Goal: Navigation & Orientation: Find specific page/section

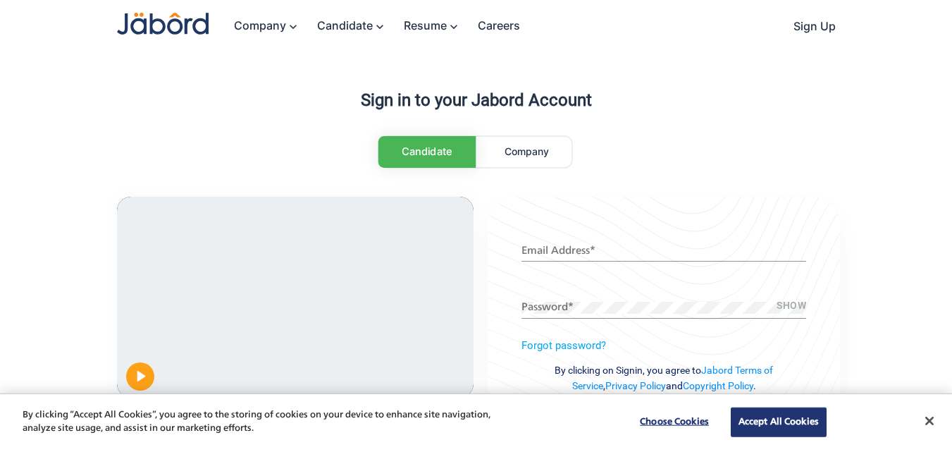
click at [493, 161] on link "Company" at bounding box center [527, 152] width 90 height 30
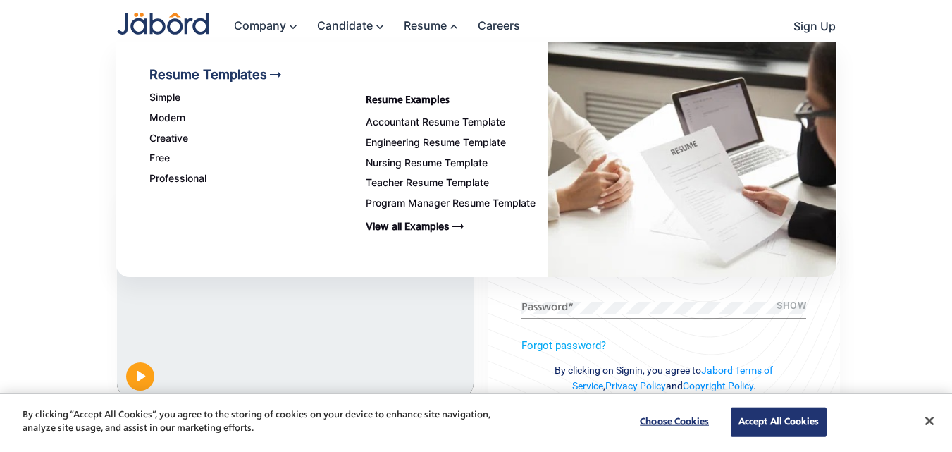
drag, startPoint x: 132, startPoint y: 238, endPoint x: 132, endPoint y: 176, distance: 61.3
click at [132, 238] on div "Resume Templates arrow_right_alt Simple Modern Creative Free Professional" at bounding box center [224, 159] width 216 height 235
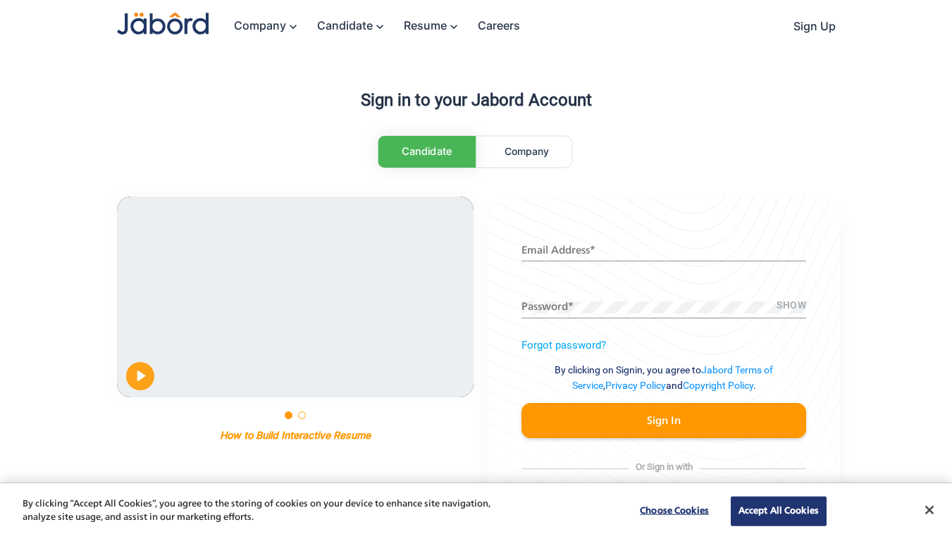
click at [0, 262] on div "Sign in to your Jabord Account Candidate Company Pause Play % buffered 00:00 00…" at bounding box center [476, 293] width 952 height 587
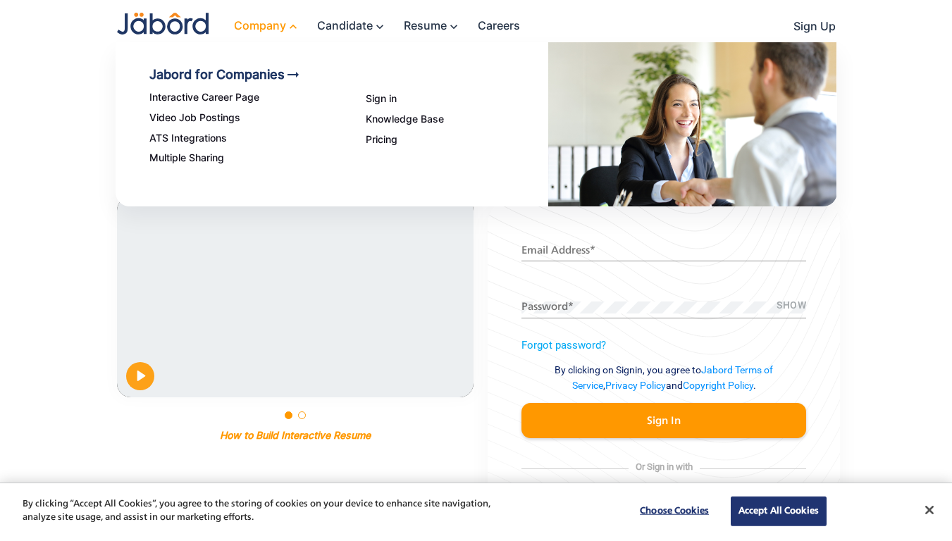
click at [290, 37] on link "Company keyboard_arrow_up" at bounding box center [261, 26] width 83 height 30
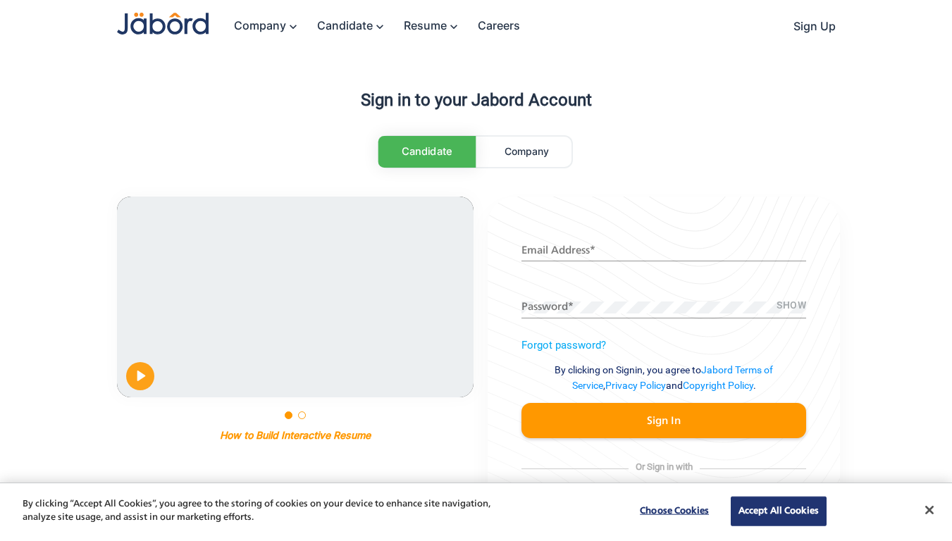
click at [874, 245] on div "Sign in to your Jabord Account Candidate Company Pause Play % buffered 00:00 00…" at bounding box center [476, 293] width 952 height 587
click at [705, 284] on form "Email Address * SHOW Password * Forgot password? By clicking on Signin, you agr…" at bounding box center [664, 332] width 285 height 214
click at [0, 14] on div "Company keyboard_arrow_down Candidate keyboard_arrow_down Resume keyboard_arrow…" at bounding box center [476, 27] width 952 height 54
click at [936, 451] on button "Close" at bounding box center [929, 510] width 31 height 31
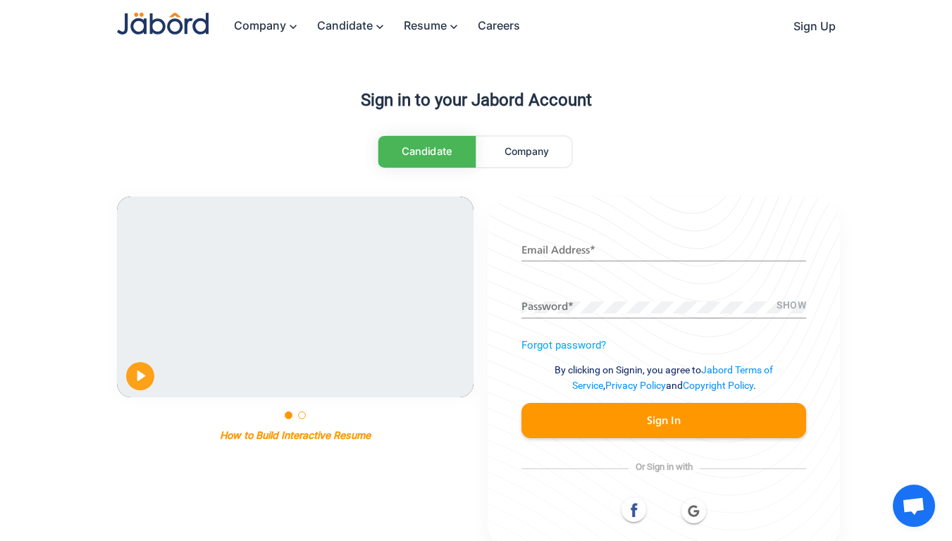
click at [910, 273] on div "Sign in to your Jabord Account Candidate Company Pause Play % buffered 00:00 00…" at bounding box center [476, 293] width 952 height 587
click at [856, 42] on div "Company keyboard_arrow_down Candidate keyboard_arrow_down Resume keyboard_arrow…" at bounding box center [477, 26] width 776 height 53
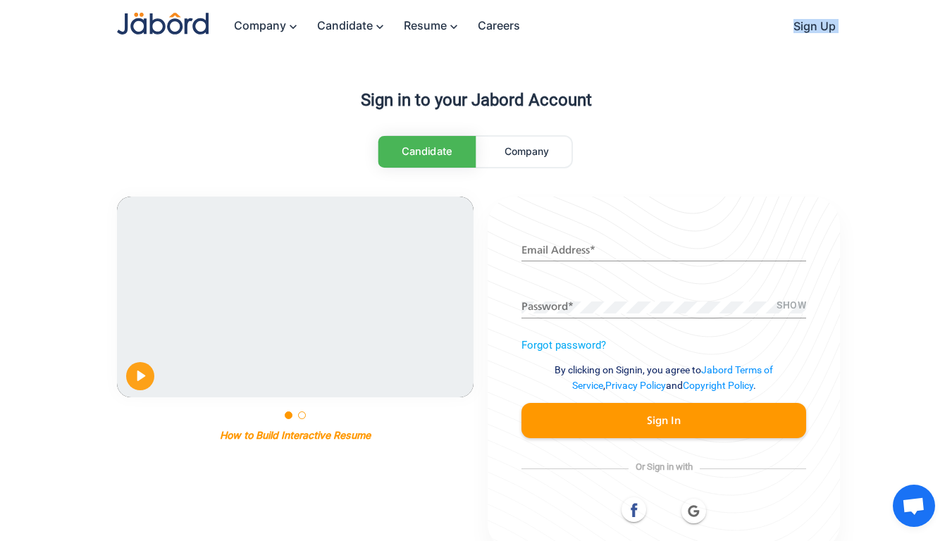
click at [856, 42] on div "Company keyboard_arrow_down Candidate keyboard_arrow_down Resume keyboard_arrow…" at bounding box center [477, 26] width 776 height 53
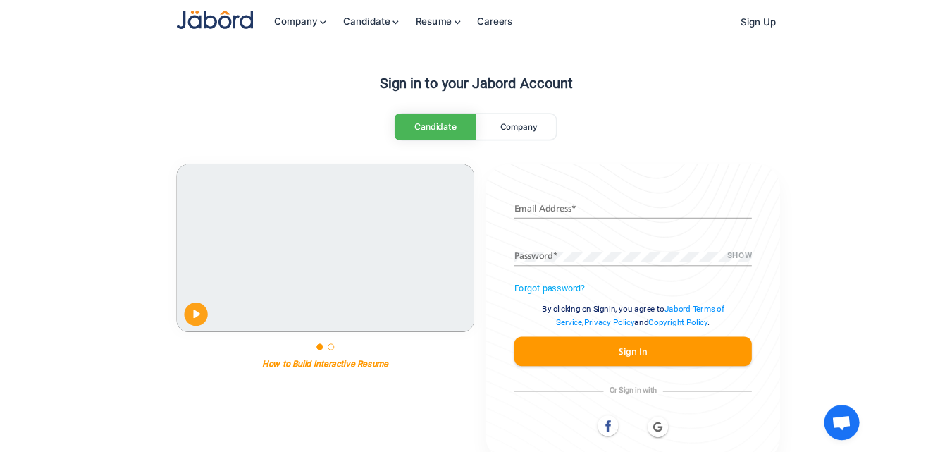
scroll to position [28, 0]
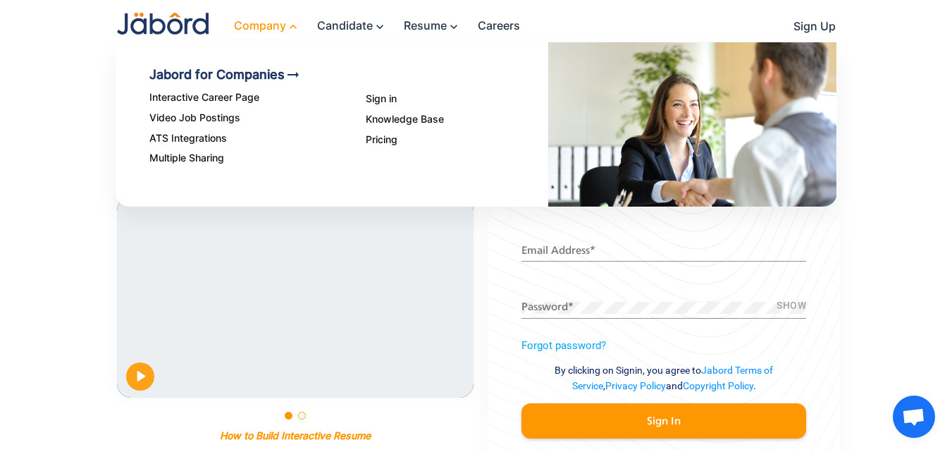
click at [258, 35] on link "Company keyboard_arrow_up" at bounding box center [261, 26] width 83 height 30
